Goal: Check status: Check status

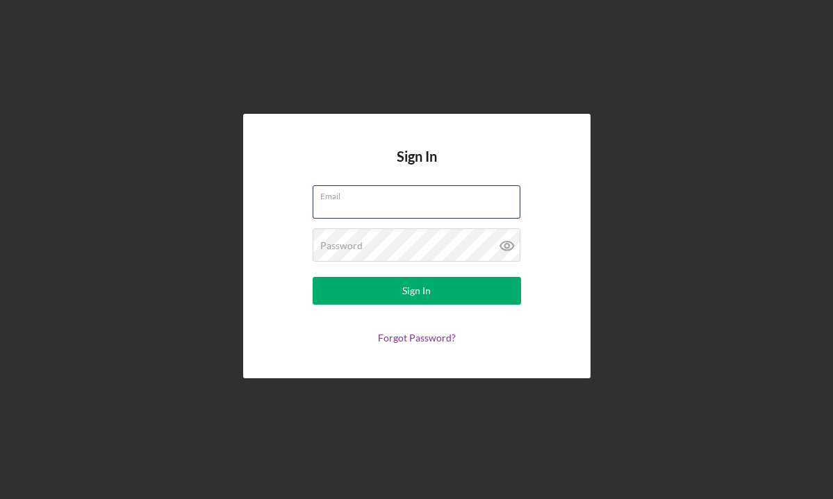
type input "[EMAIL_ADDRESS][DOMAIN_NAME]"
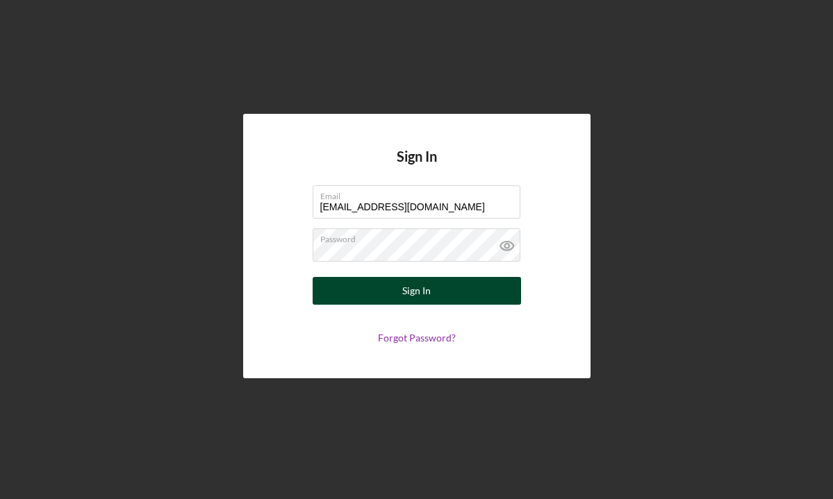
click at [432, 292] on button "Sign In" at bounding box center [417, 291] width 208 height 28
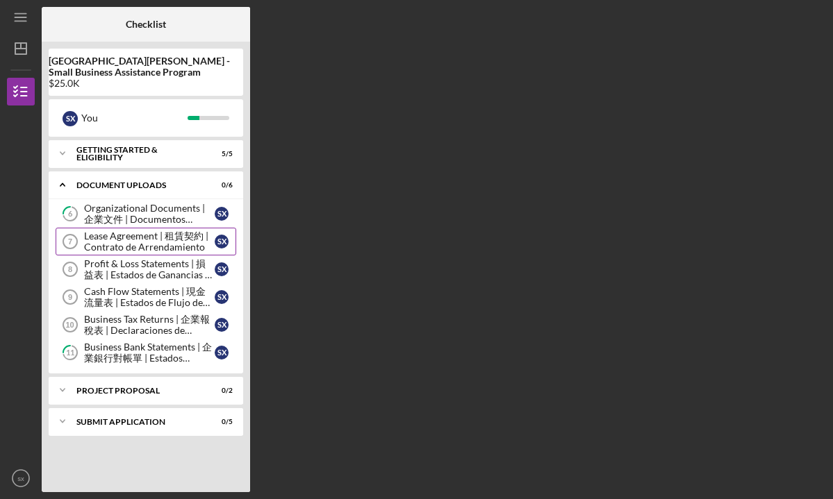
click at [170, 233] on div "Lease Agreement | 租賃契約 | Contrato de Arrendamiento" at bounding box center [149, 242] width 131 height 22
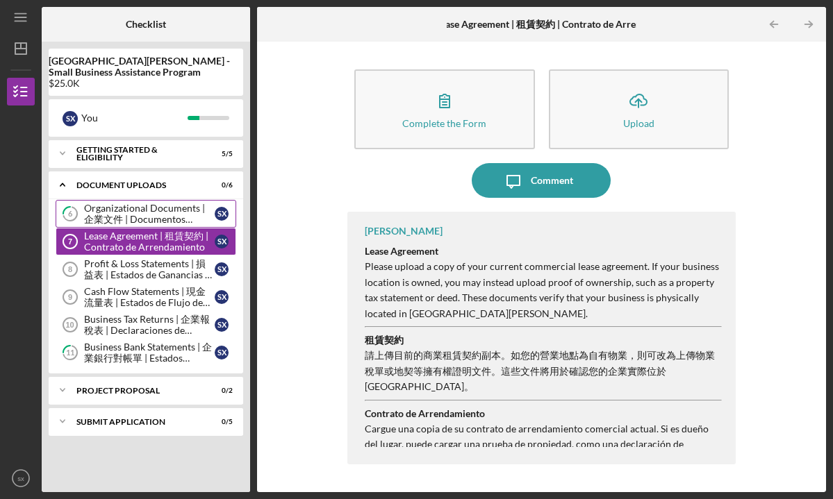
click at [160, 209] on div "Organizational Documents | 企業文件 | Documentos Organizacionales" at bounding box center [149, 214] width 131 height 22
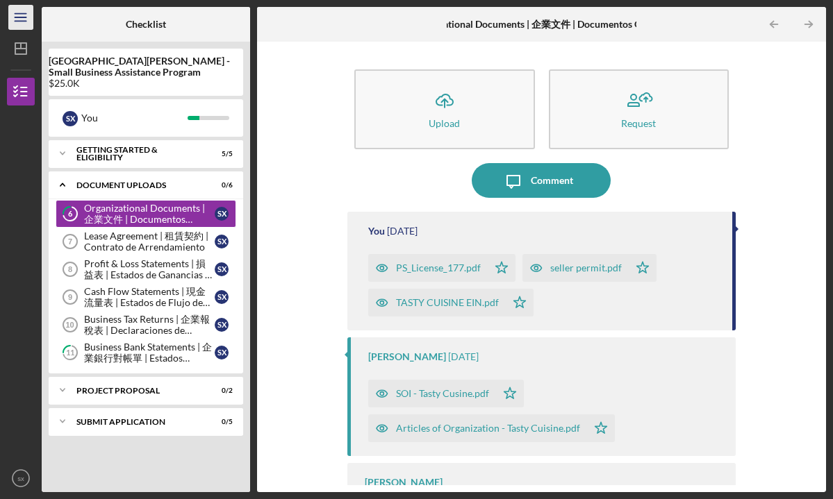
click at [22, 19] on icon "Icon/Menu" at bounding box center [21, 17] width 31 height 31
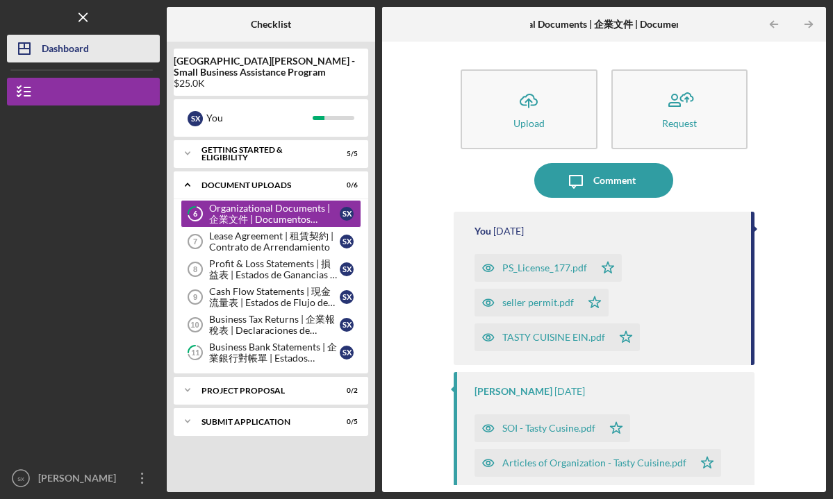
click at [42, 51] on div "Dashboard" at bounding box center [65, 50] width 47 height 31
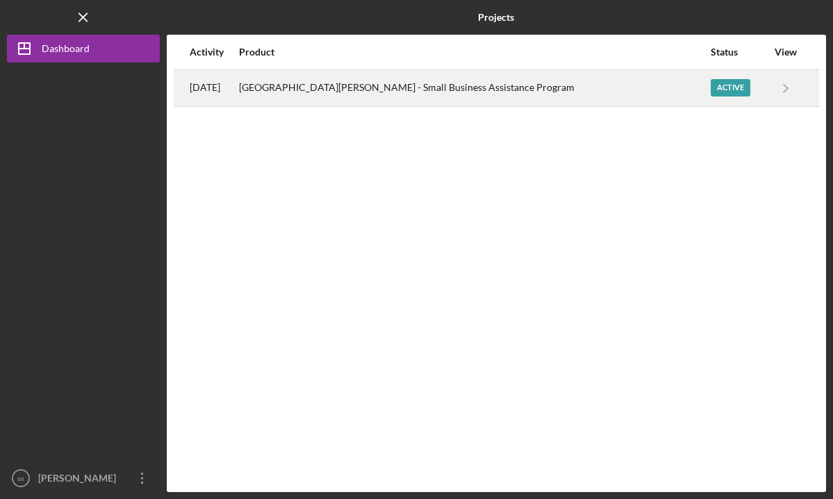
click at [281, 99] on div "[GEOGRAPHIC_DATA][PERSON_NAME] - Small Business Assistance Program" at bounding box center [474, 88] width 470 height 35
